Goal: Task Accomplishment & Management: Manage account settings

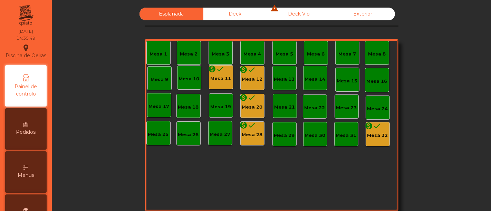
click at [277, 14] on div "Deck Vip warning" at bounding box center [299, 14] width 64 height 13
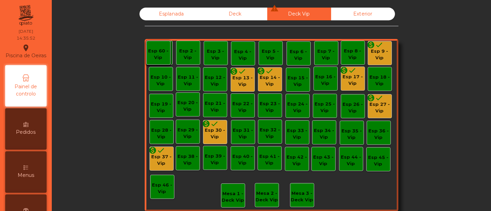
drag, startPoint x: 378, startPoint y: 105, endPoint x: 425, endPoint y: 101, distance: 47.5
click at [425, 101] on div "Esplanada Deck Deck Vip warning Exterior Esp 1 - Vip Esp 2 - Vip Esp 3 - Vip Es…" at bounding box center [271, 117] width 421 height 219
click at [383, 104] on div "Esp 27 - Vip" at bounding box center [379, 107] width 23 height 13
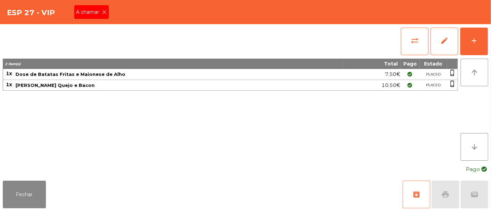
click at [422, 199] on button "archive" at bounding box center [417, 195] width 28 height 28
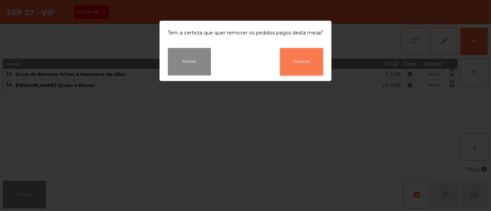
click at [302, 60] on button "Arquivar" at bounding box center [301, 62] width 43 height 28
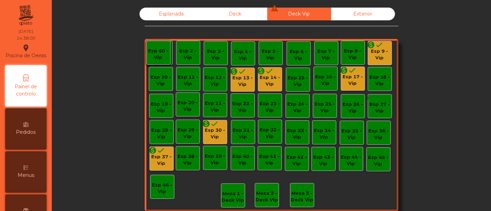
click at [379, 107] on div "Esp 27 - Vip" at bounding box center [379, 107] width 23 height 13
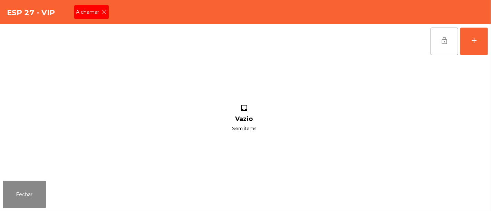
click at [104, 13] on icon at bounding box center [104, 12] width 5 height 5
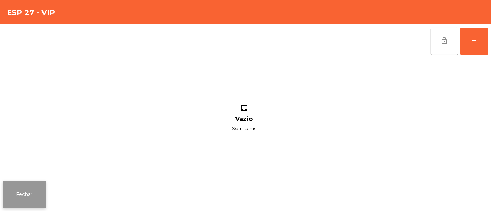
click at [14, 185] on button "Fechar" at bounding box center [24, 195] width 43 height 28
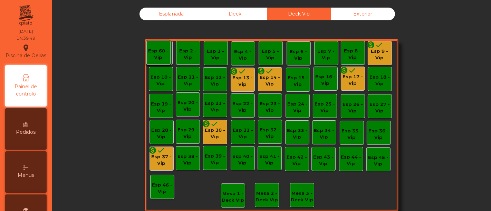
click at [243, 84] on div "Esp 13 - Vip" at bounding box center [242, 81] width 23 height 13
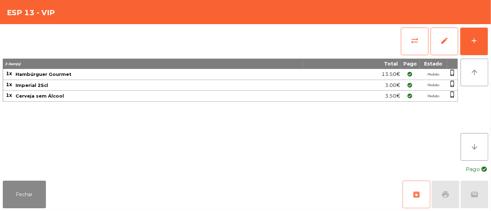
click at [413, 198] on span "archive" at bounding box center [416, 195] width 8 height 8
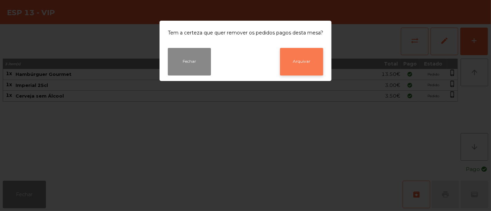
click at [307, 64] on button "Arquivar" at bounding box center [301, 62] width 43 height 28
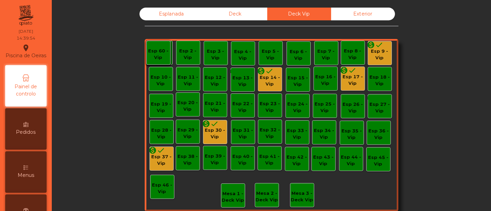
click at [380, 54] on div "Esp 9 - Vip" at bounding box center [379, 54] width 23 height 13
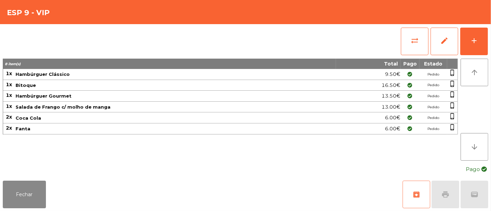
click at [411, 192] on button "archive" at bounding box center [417, 195] width 28 height 28
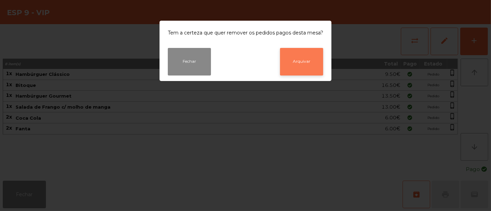
click at [298, 65] on button "Arquivar" at bounding box center [301, 62] width 43 height 28
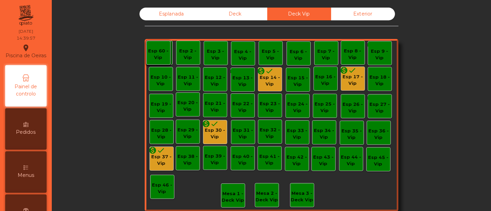
click at [353, 80] on div "Esp 17 - Vip" at bounding box center [352, 80] width 23 height 13
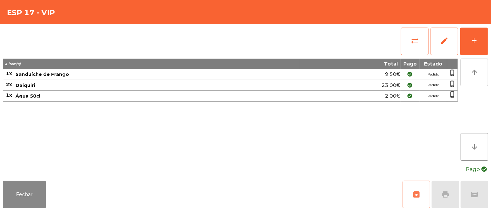
click at [424, 196] on button "archive" at bounding box center [417, 195] width 28 height 28
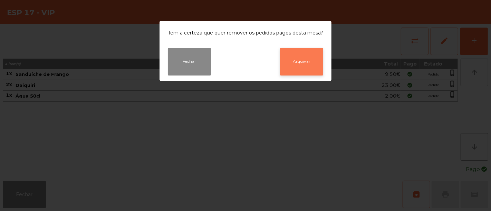
click at [302, 55] on button "Arquivar" at bounding box center [301, 62] width 43 height 28
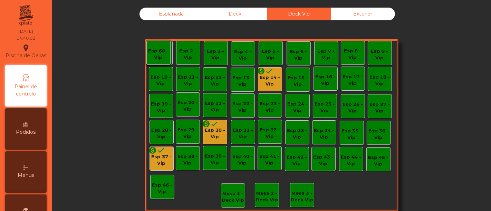
click at [166, 157] on div "Esp 37 - Vip" at bounding box center [161, 160] width 23 height 13
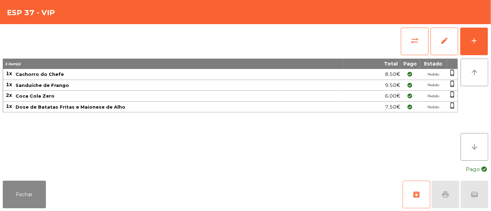
click at [412, 201] on button "archive" at bounding box center [417, 195] width 28 height 28
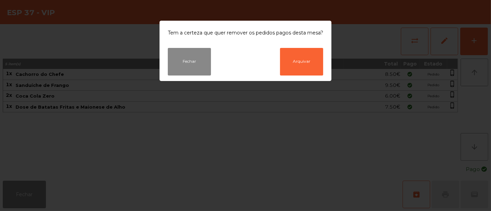
click at [304, 77] on div "Fechar Arquivar" at bounding box center [246, 64] width 172 height 33
click at [304, 67] on button "Arquivar" at bounding box center [301, 62] width 43 height 28
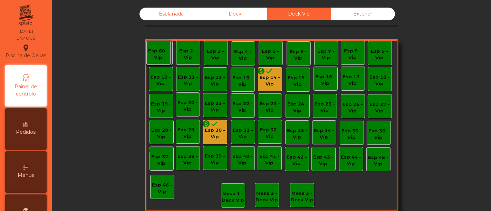
click at [207, 127] on icon "monetization_on" at bounding box center [206, 124] width 8 height 8
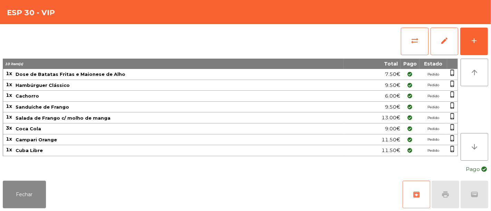
click at [426, 195] on button "archive" at bounding box center [417, 195] width 28 height 28
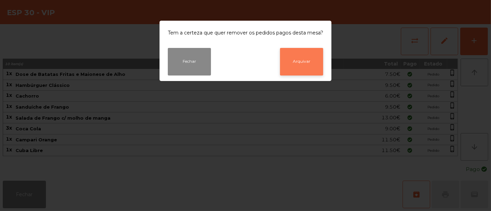
click at [302, 67] on button "Arquivar" at bounding box center [301, 62] width 43 height 28
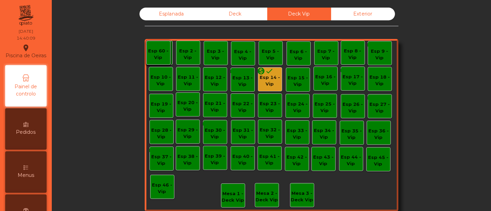
click at [264, 83] on div "Esp 14 - Vip" at bounding box center [269, 80] width 23 height 13
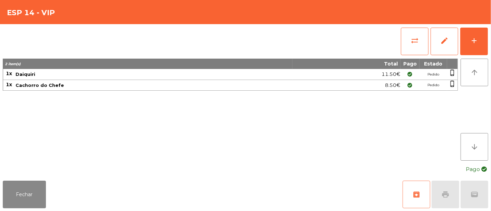
click at [412, 200] on button "archive" at bounding box center [417, 195] width 28 height 28
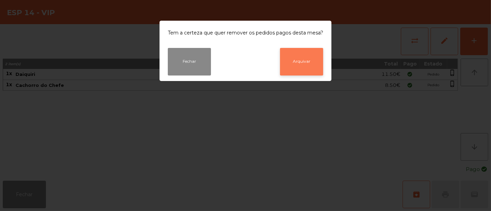
click at [302, 60] on button "Arquivar" at bounding box center [301, 62] width 43 height 28
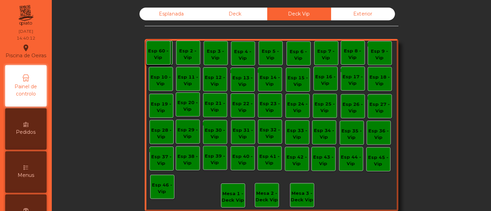
click at [246, 9] on div "Deck" at bounding box center [235, 14] width 64 height 13
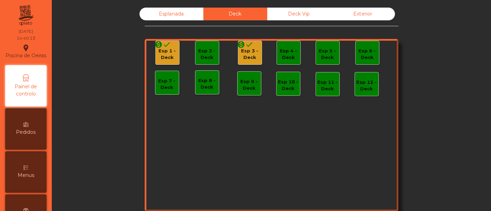
click at [162, 58] on div "Esp 1 - Deck" at bounding box center [167, 54] width 23 height 13
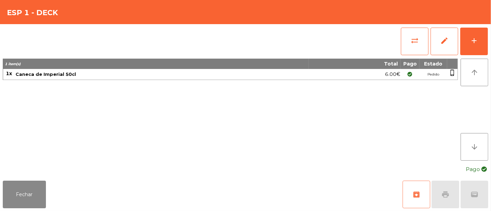
click at [414, 197] on span "archive" at bounding box center [416, 195] width 8 height 8
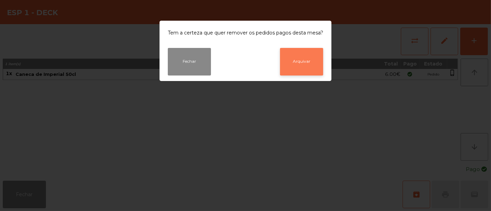
click at [309, 59] on button "Arquivar" at bounding box center [301, 62] width 43 height 28
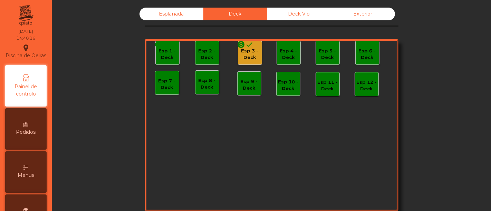
click at [245, 50] on div "monetization_on done" at bounding box center [245, 45] width 17 height 10
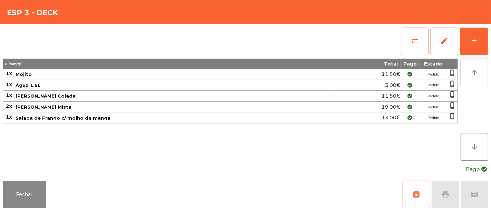
click at [416, 196] on span "archive" at bounding box center [416, 195] width 8 height 8
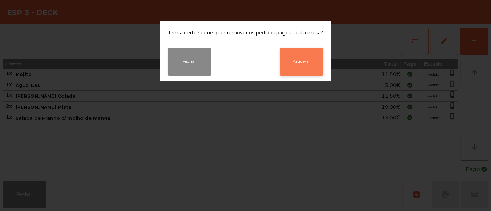
click at [309, 68] on button "Arquivar" at bounding box center [301, 62] width 43 height 28
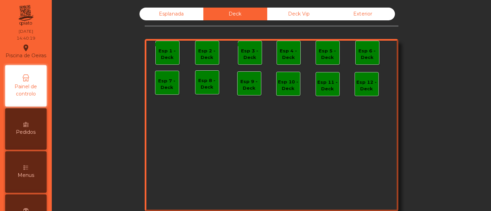
click at [180, 11] on div "Esplanada" at bounding box center [172, 14] width 64 height 13
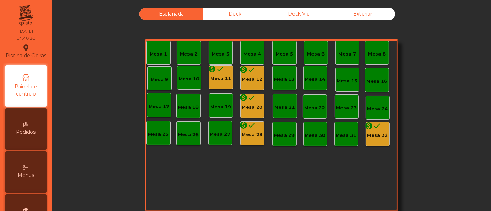
click at [220, 76] on div "Mesa 11" at bounding box center [221, 78] width 21 height 7
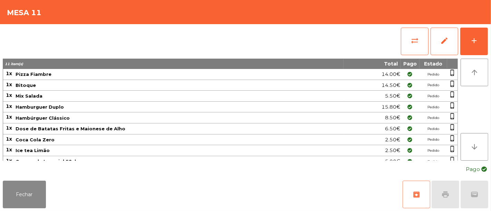
click at [420, 194] on span "archive" at bounding box center [416, 195] width 8 height 8
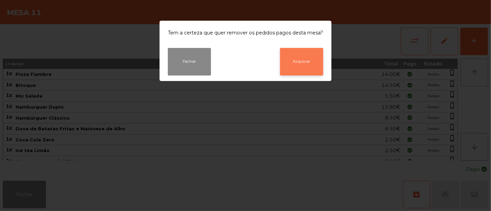
click at [293, 72] on button "Arquivar" at bounding box center [301, 62] width 43 height 28
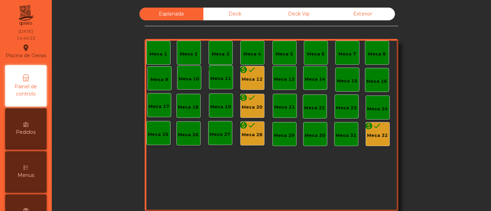
click at [248, 78] on div "Mesa 12" at bounding box center [252, 79] width 21 height 7
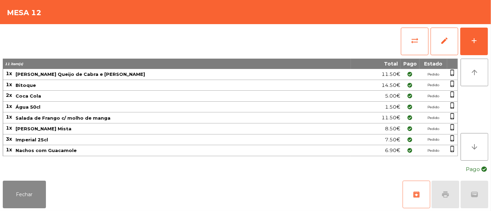
click at [409, 187] on button "archive" at bounding box center [417, 195] width 28 height 28
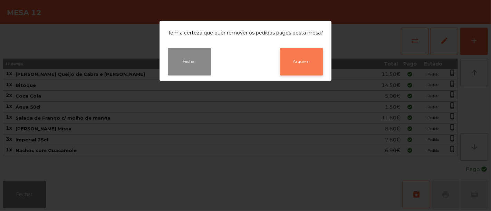
click at [298, 70] on button "Arquivar" at bounding box center [301, 62] width 43 height 28
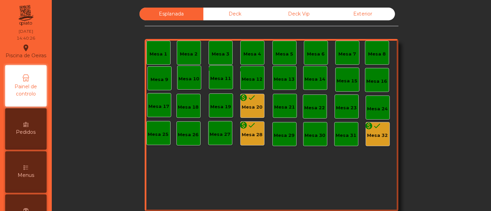
click at [255, 107] on div "Mesa 20" at bounding box center [252, 107] width 21 height 7
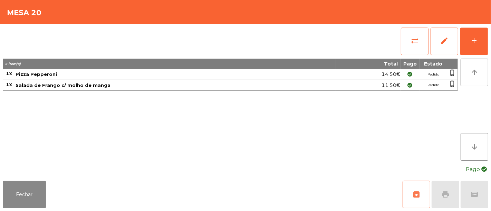
click at [403, 187] on button "archive" at bounding box center [417, 195] width 28 height 28
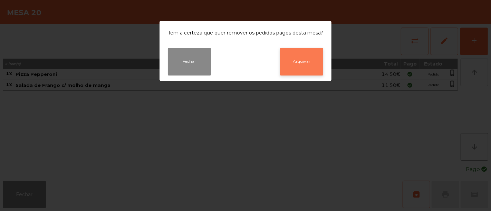
click at [297, 60] on button "Arquivar" at bounding box center [301, 62] width 43 height 28
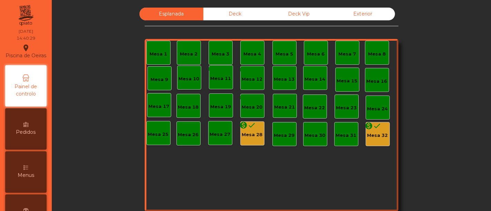
click at [256, 129] on div "monetization_on done Mesa 28" at bounding box center [252, 134] width 21 height 10
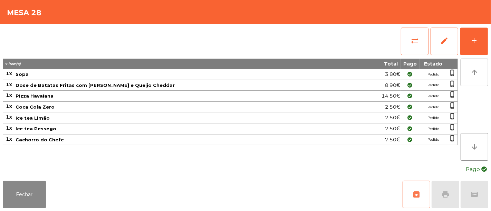
click at [413, 195] on span "archive" at bounding box center [416, 195] width 8 height 8
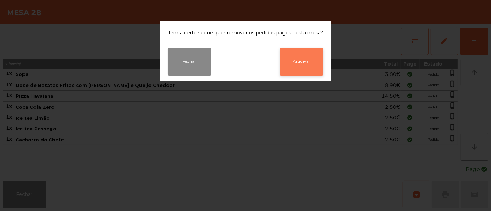
click at [311, 70] on button "Arquivar" at bounding box center [301, 62] width 43 height 28
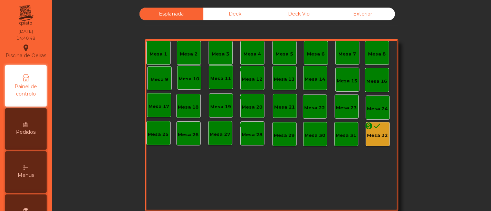
click at [386, 141] on div "monetization_on done Mesa 32" at bounding box center [378, 134] width 24 height 24
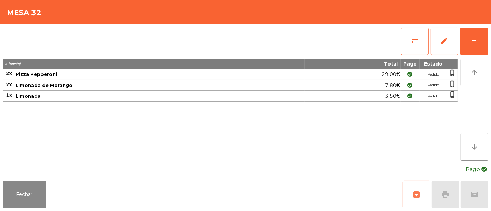
click at [417, 187] on button "archive" at bounding box center [417, 195] width 28 height 28
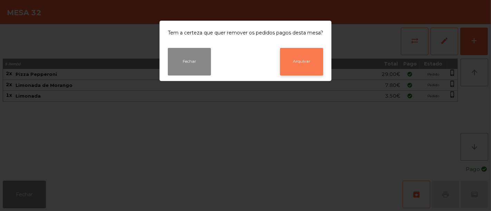
click at [312, 62] on button "Arquivar" at bounding box center [301, 62] width 43 height 28
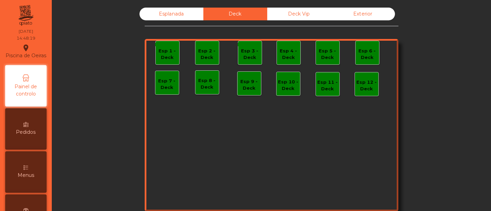
click at [281, 12] on div "Deck Vip" at bounding box center [299, 14] width 64 height 13
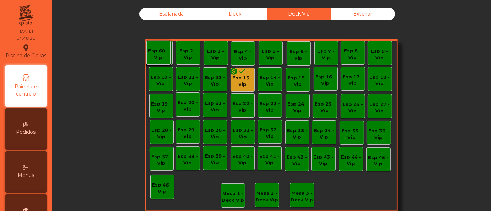
click at [244, 75] on div "Esp 13 - Vip" at bounding box center [242, 81] width 23 height 13
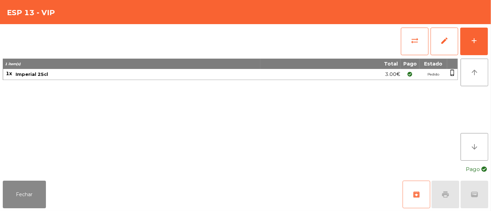
click at [420, 193] on span "archive" at bounding box center [416, 195] width 8 height 8
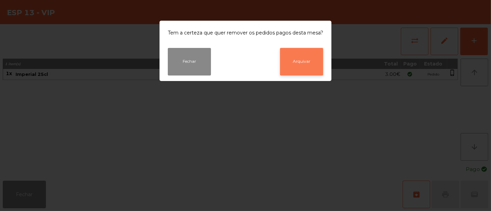
click at [294, 57] on button "Arquivar" at bounding box center [301, 62] width 43 height 28
